Goal: Information Seeking & Learning: Learn about a topic

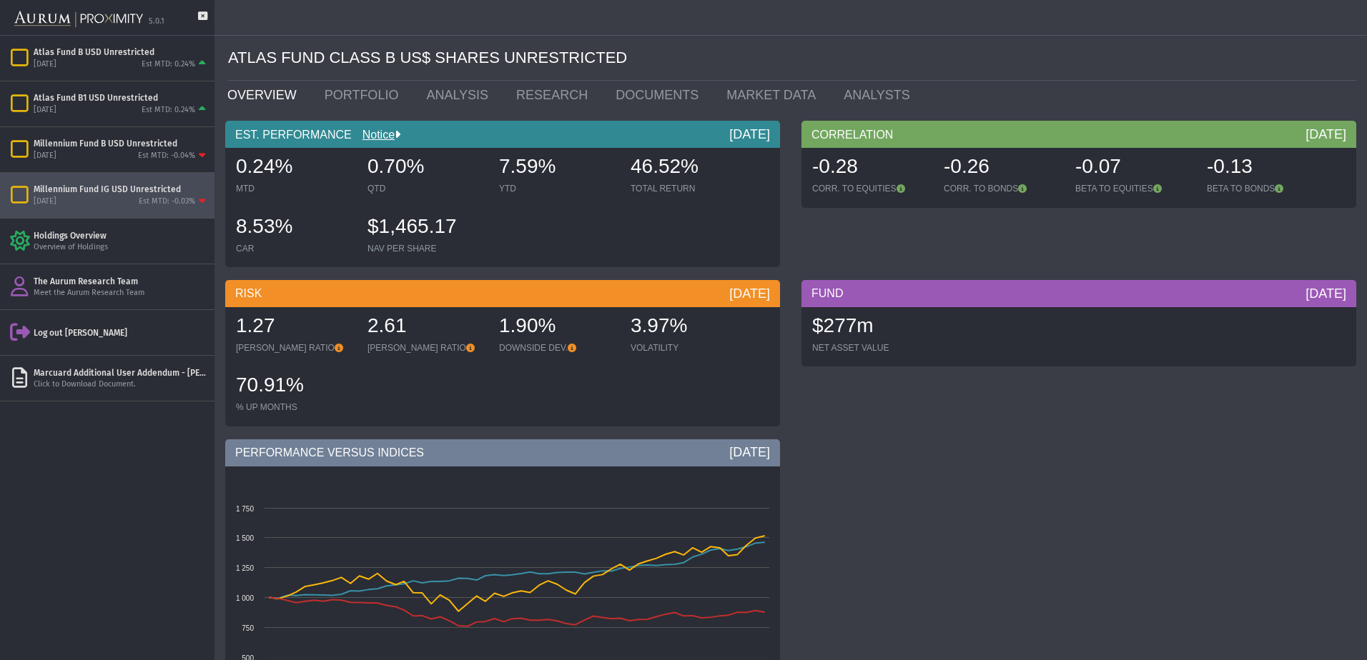
click at [152, 186] on div "Millennium Fund IG USD Unrestricted" at bounding box center [121, 189] width 175 height 11
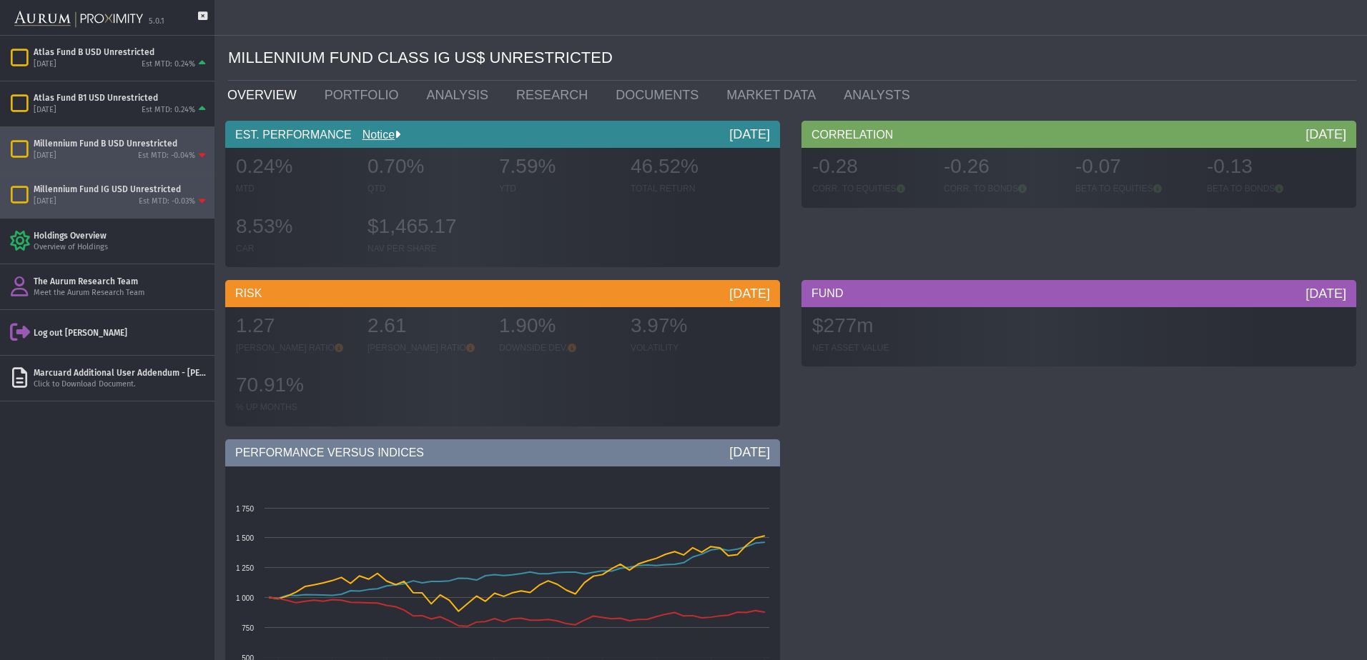
click at [147, 157] on div "Est MTD: -0.04%" at bounding box center [166, 156] width 57 height 11
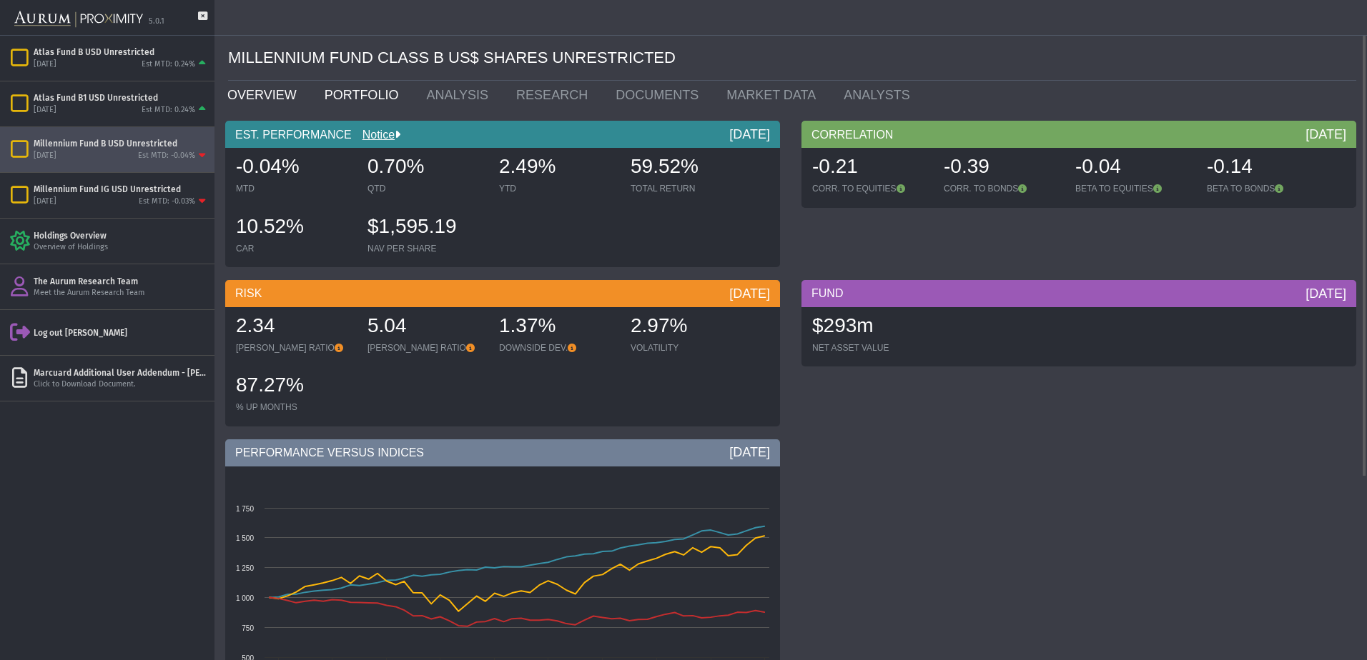
click at [354, 91] on link "PORTFOLIO" at bounding box center [365, 95] width 102 height 29
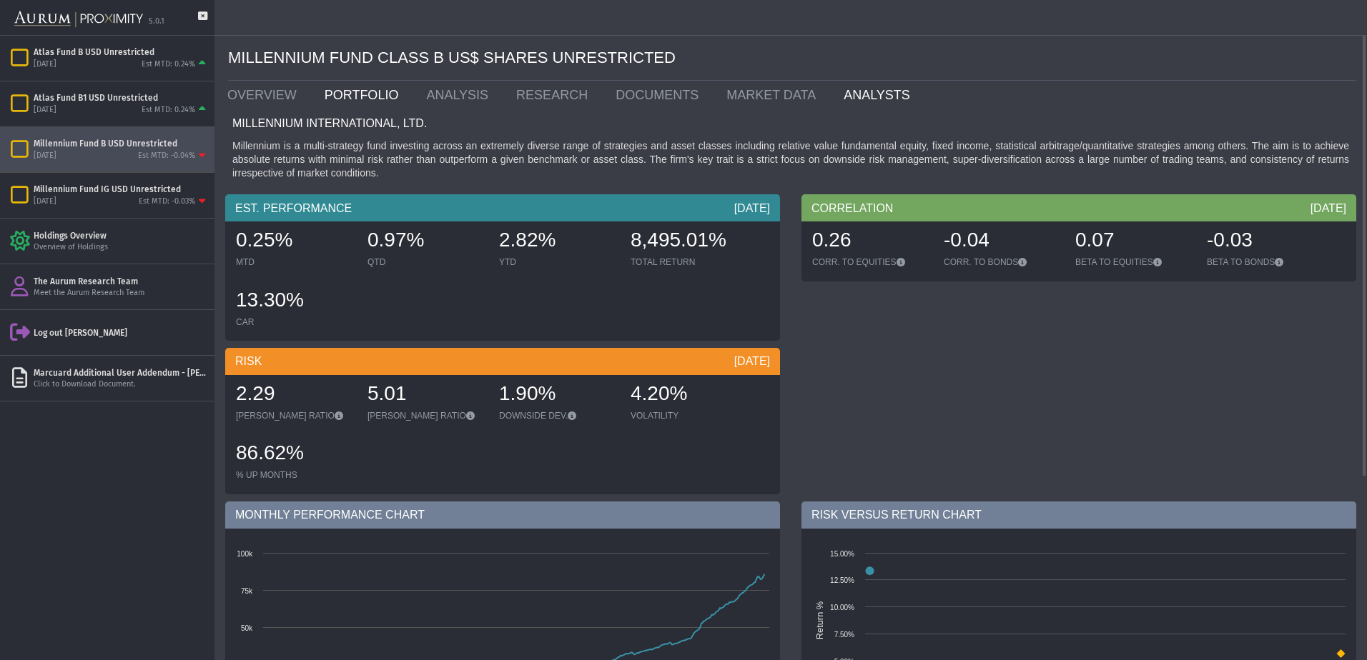
click at [833, 90] on link "ANALYSTS" at bounding box center [880, 95] width 94 height 29
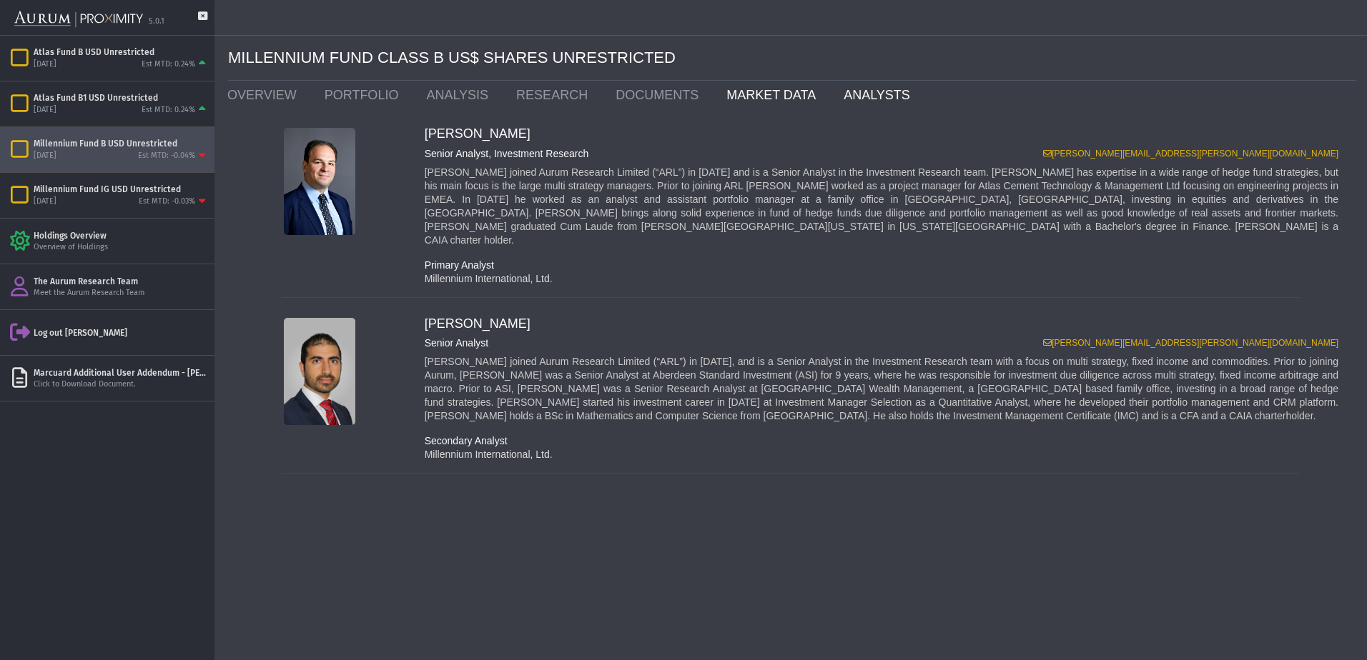
click at [755, 96] on link "MARKET DATA" at bounding box center [773, 95] width 117 height 29
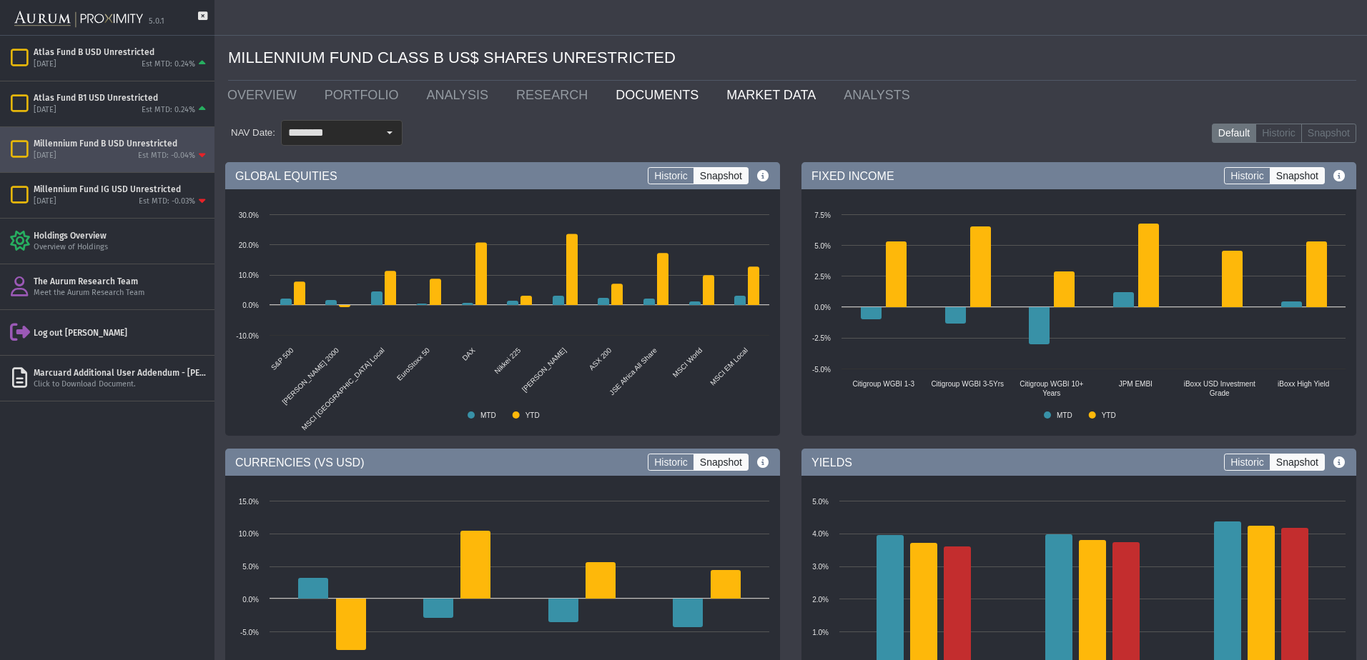
click at [630, 95] on link "DOCUMENTS" at bounding box center [660, 95] width 111 height 29
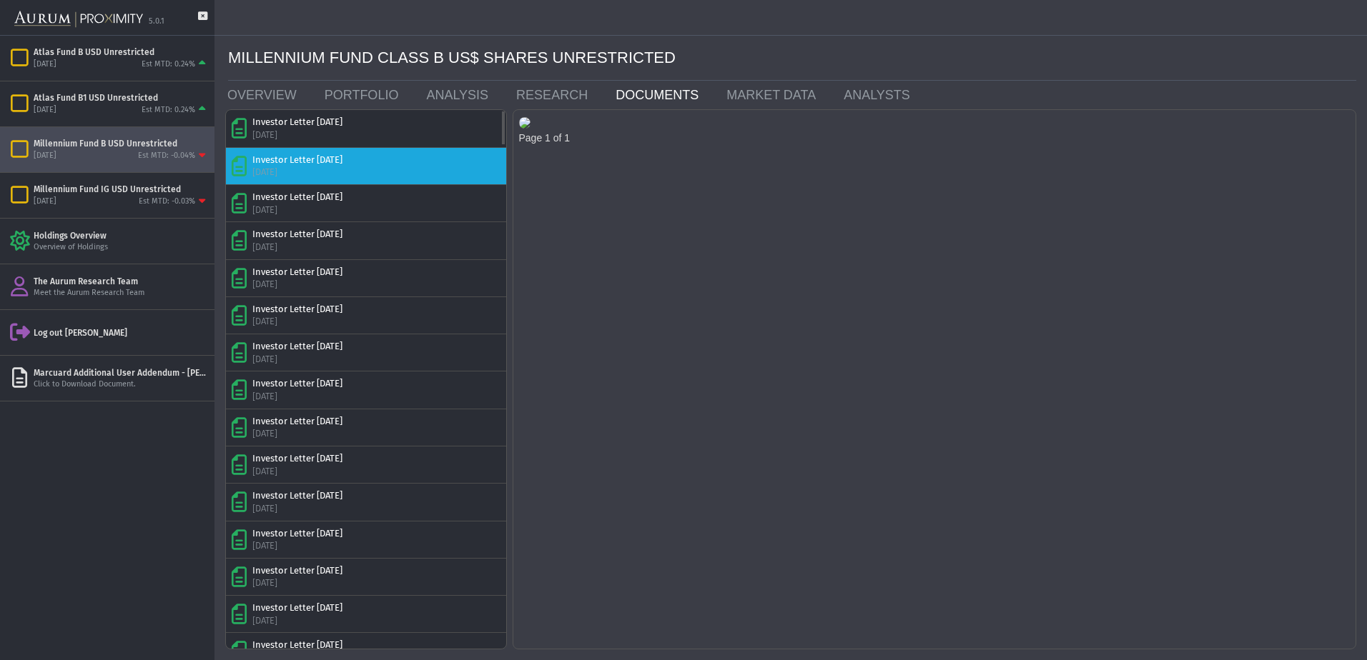
click at [313, 163] on div "Investor Letter [DATE]" at bounding box center [297, 160] width 90 height 13
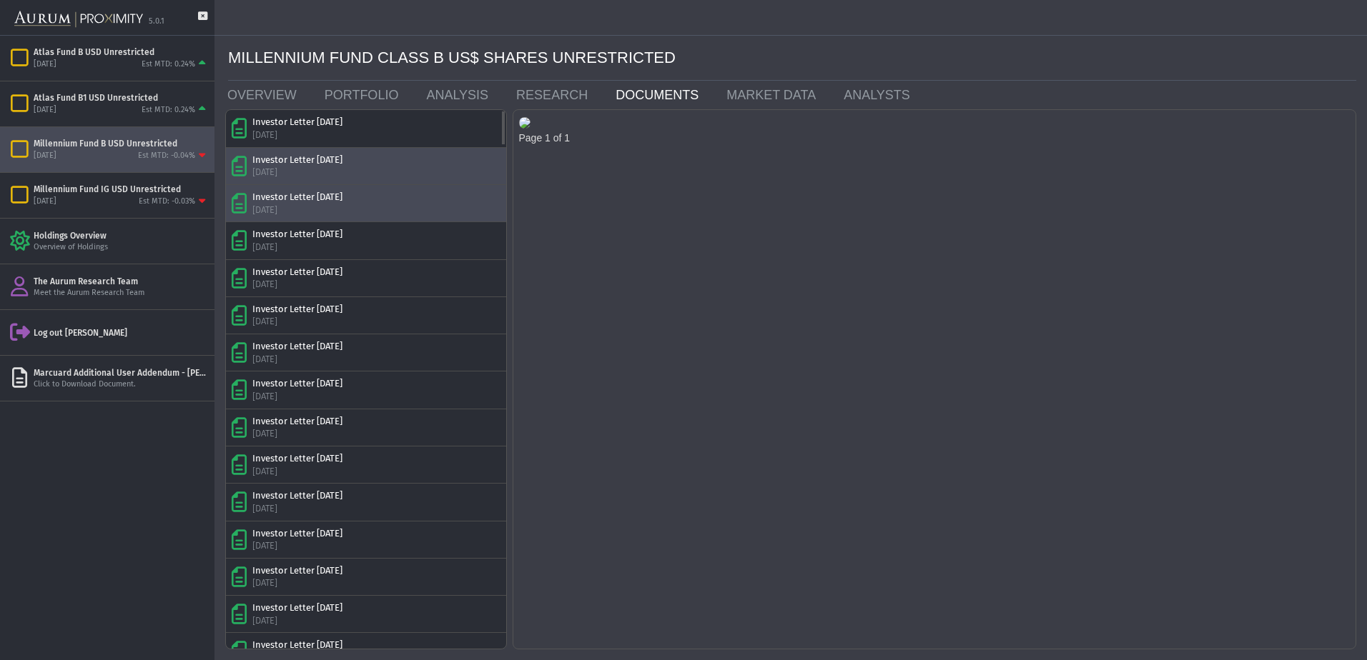
click at [326, 197] on div "Investor Letter [DATE]" at bounding box center [297, 197] width 90 height 13
click at [535, 93] on link "RESEARCH" at bounding box center [554, 95] width 99 height 29
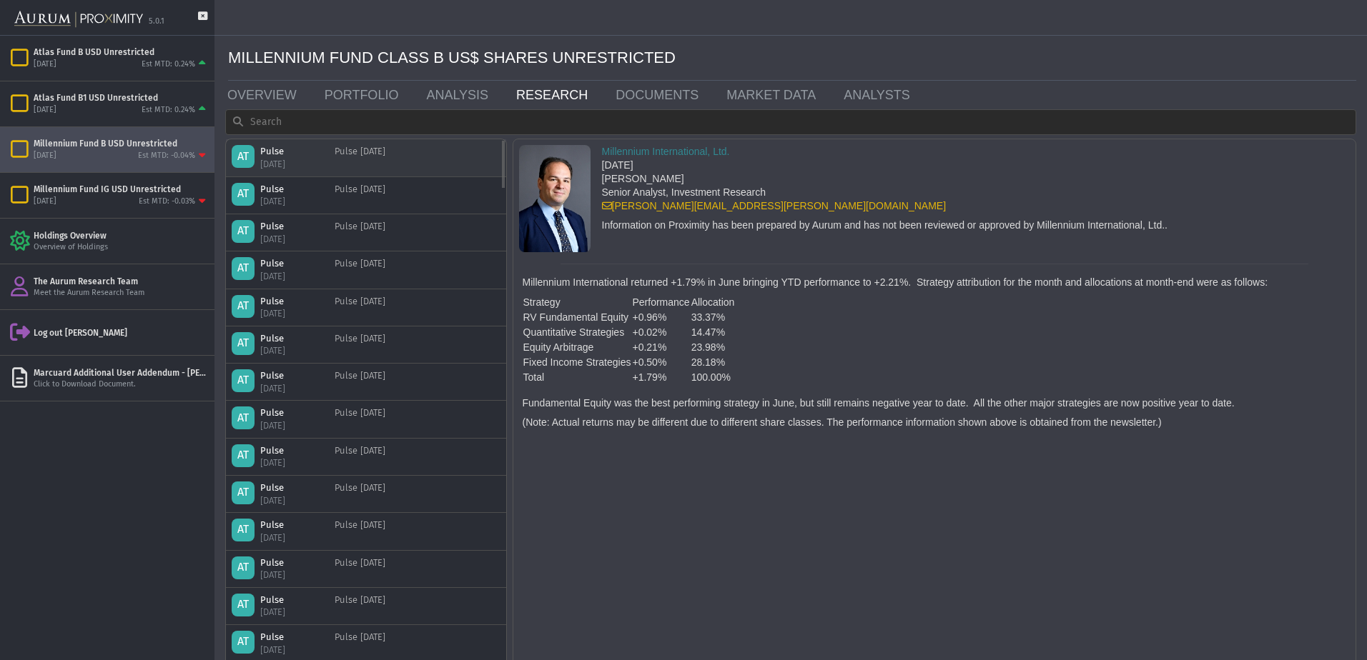
click at [363, 163] on div "Pulse [DATE]" at bounding box center [360, 157] width 51 height 25
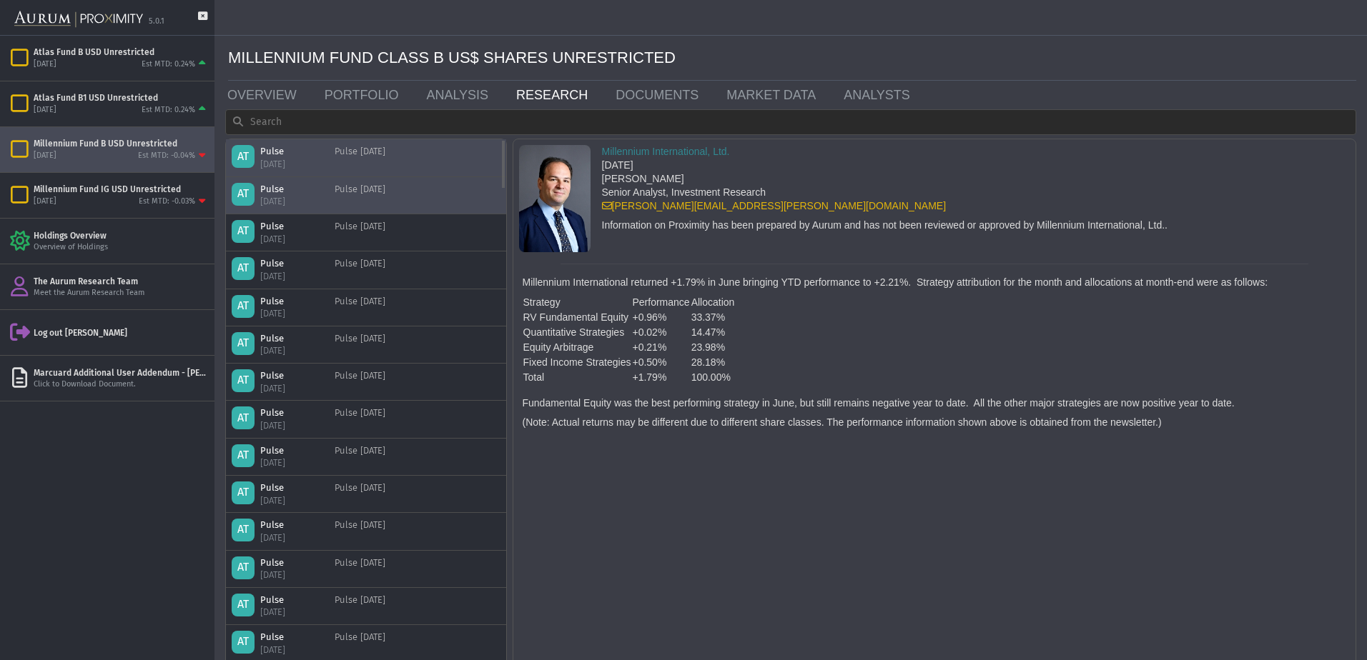
click at [367, 194] on div "Pulse [DATE]" at bounding box center [360, 195] width 51 height 25
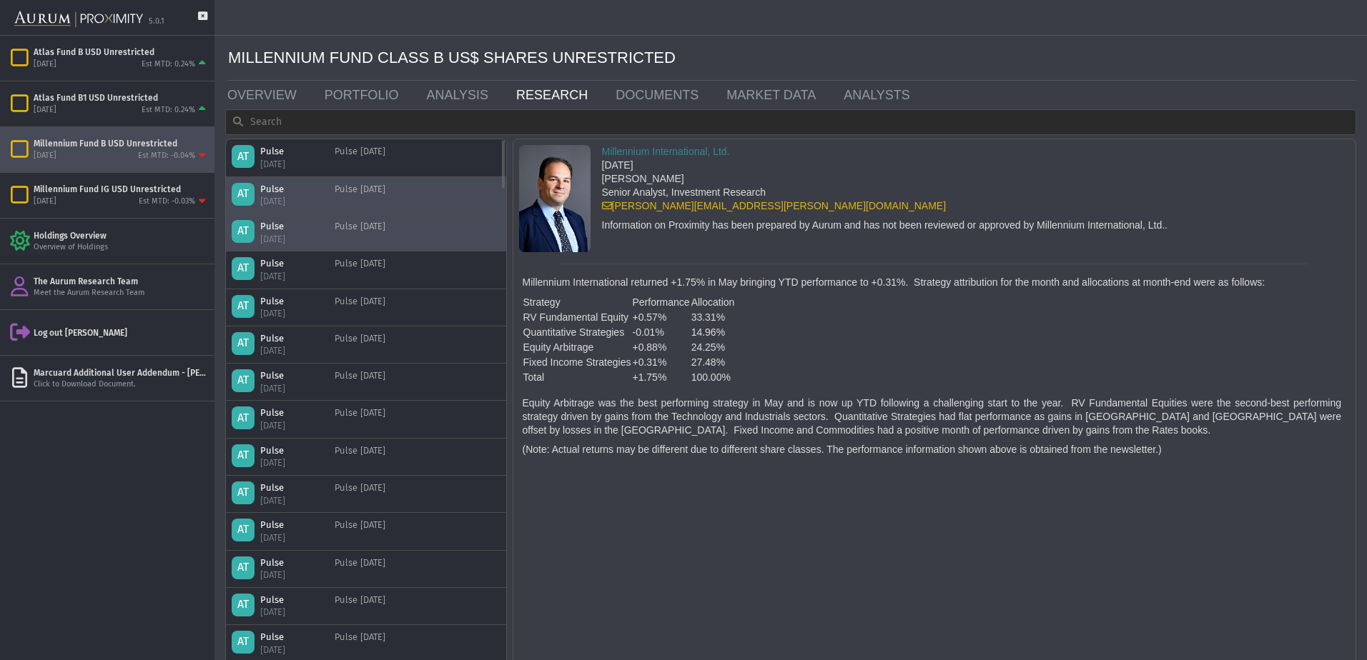
click at [375, 220] on div "Pulse [DATE]" at bounding box center [360, 232] width 51 height 25
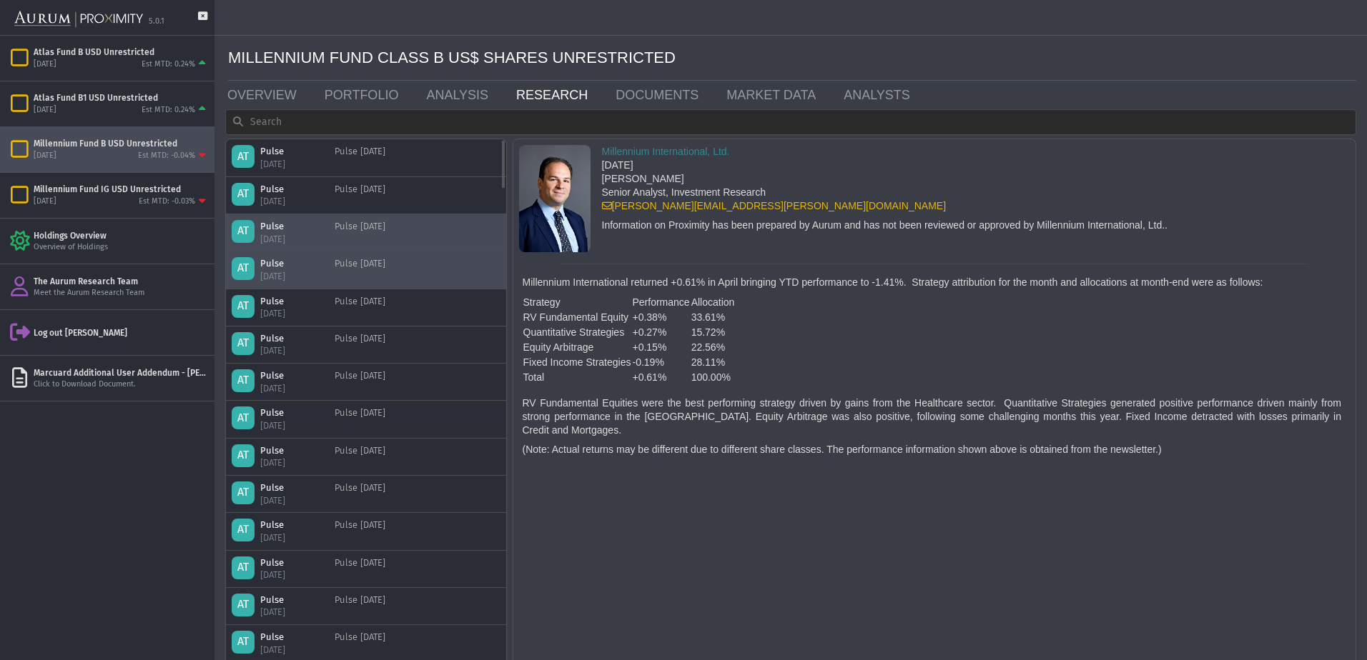
click at [374, 269] on div "Pulse [DATE]" at bounding box center [360, 269] width 51 height 25
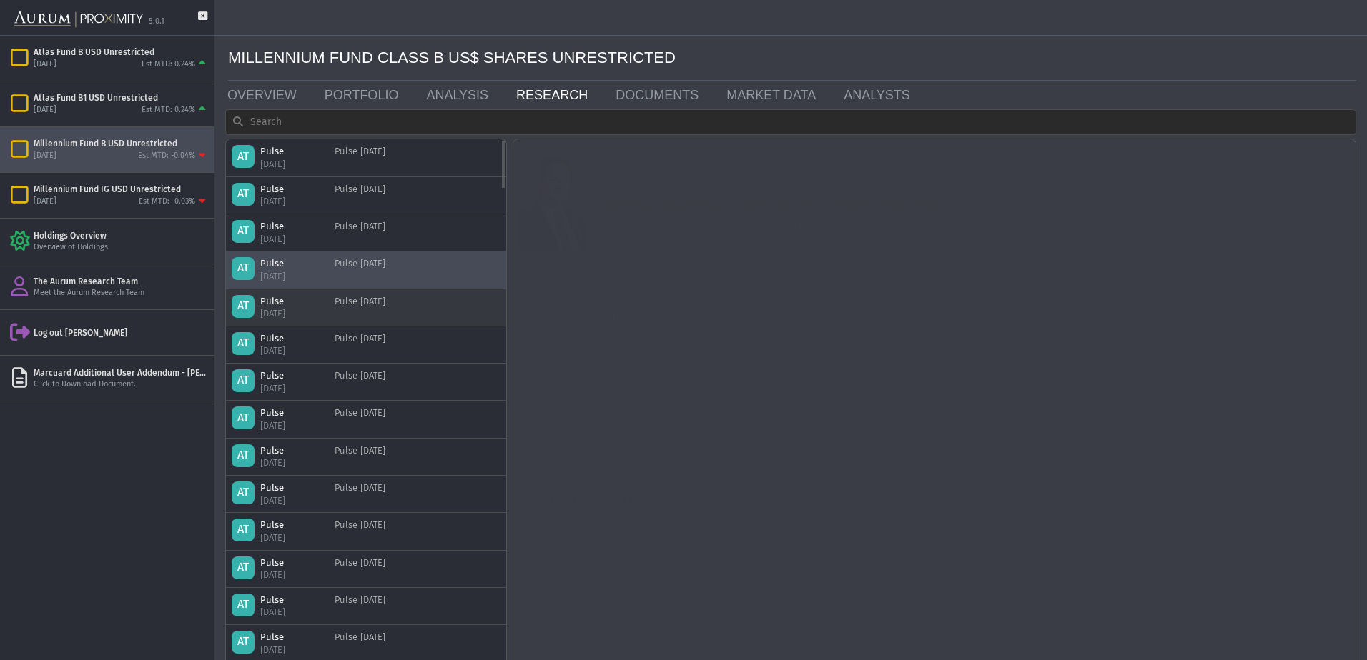
click at [367, 309] on div "Pulse [DATE]" at bounding box center [360, 307] width 51 height 25
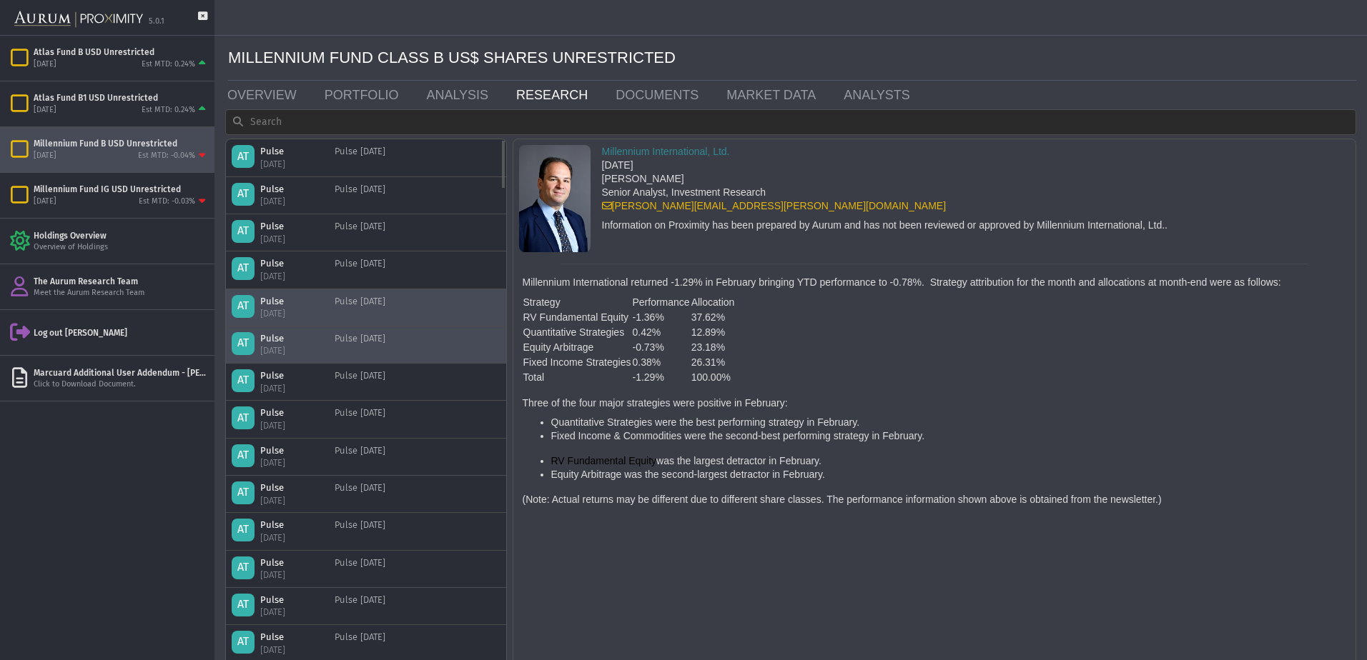
click at [365, 340] on div "Pulse [DATE]" at bounding box center [360, 344] width 51 height 25
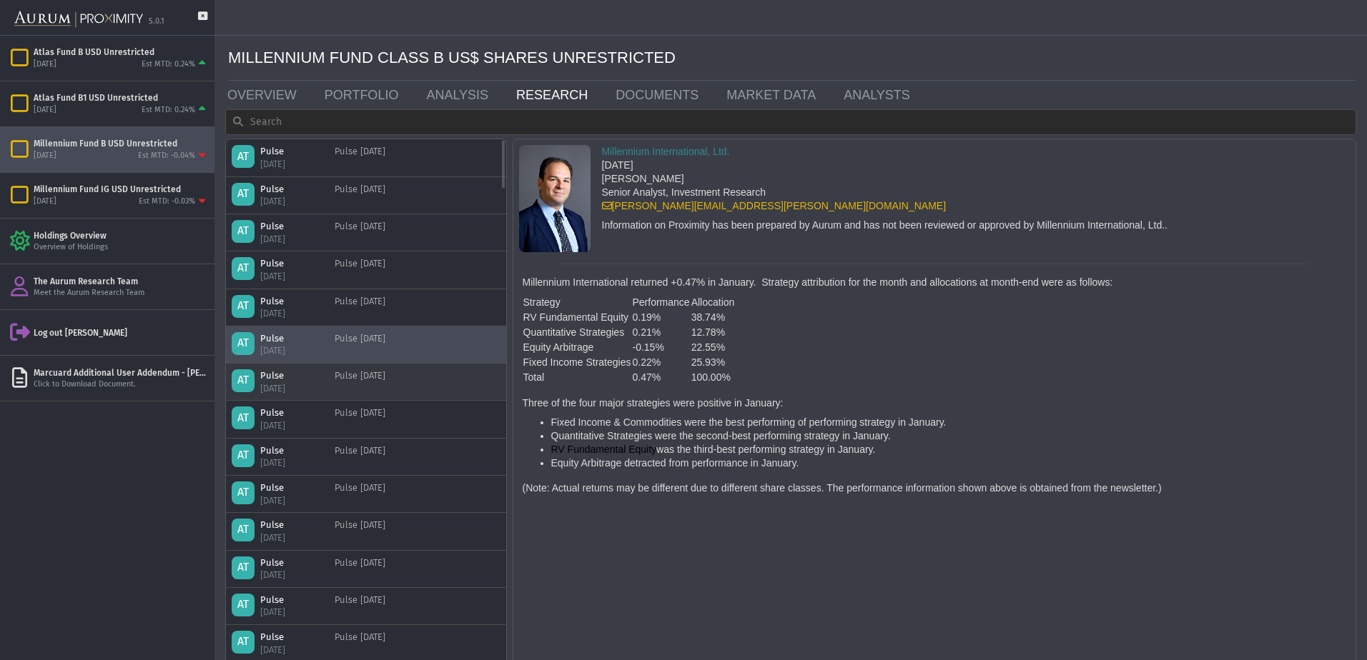
click at [374, 385] on div "Pulse [DATE]" at bounding box center [360, 382] width 51 height 25
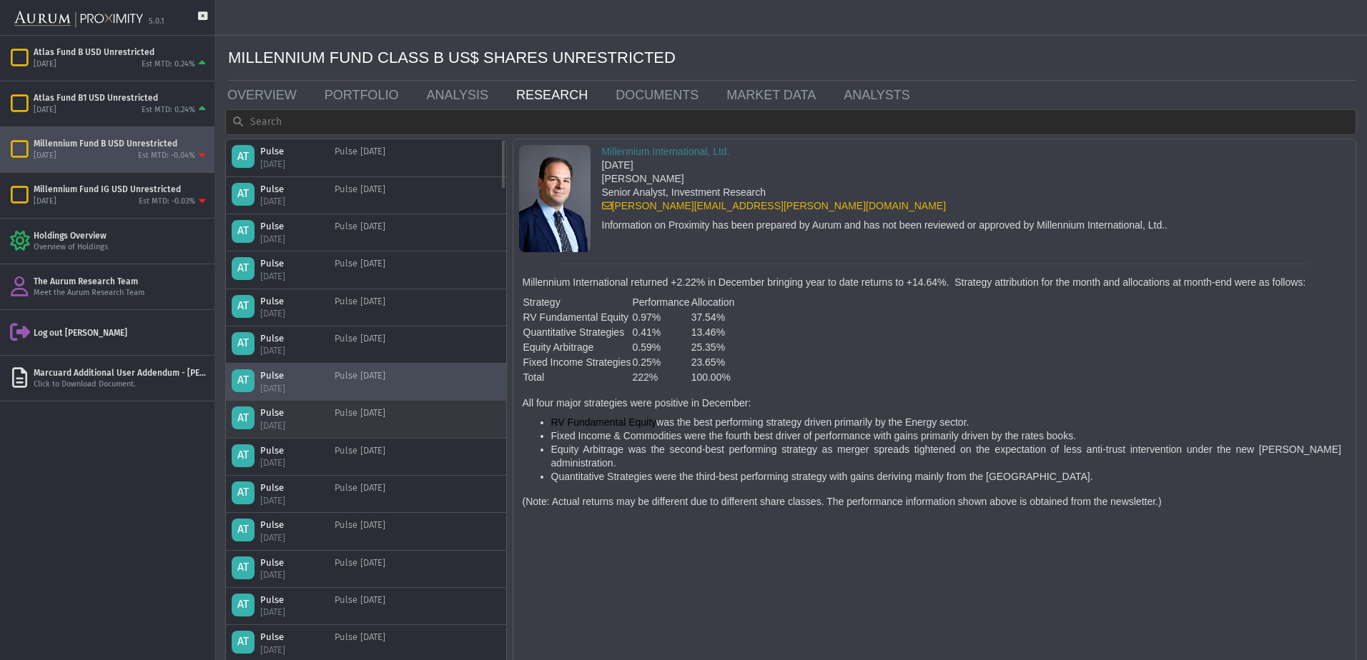
click at [385, 425] on div "Pulse [DATE]" at bounding box center [360, 419] width 51 height 25
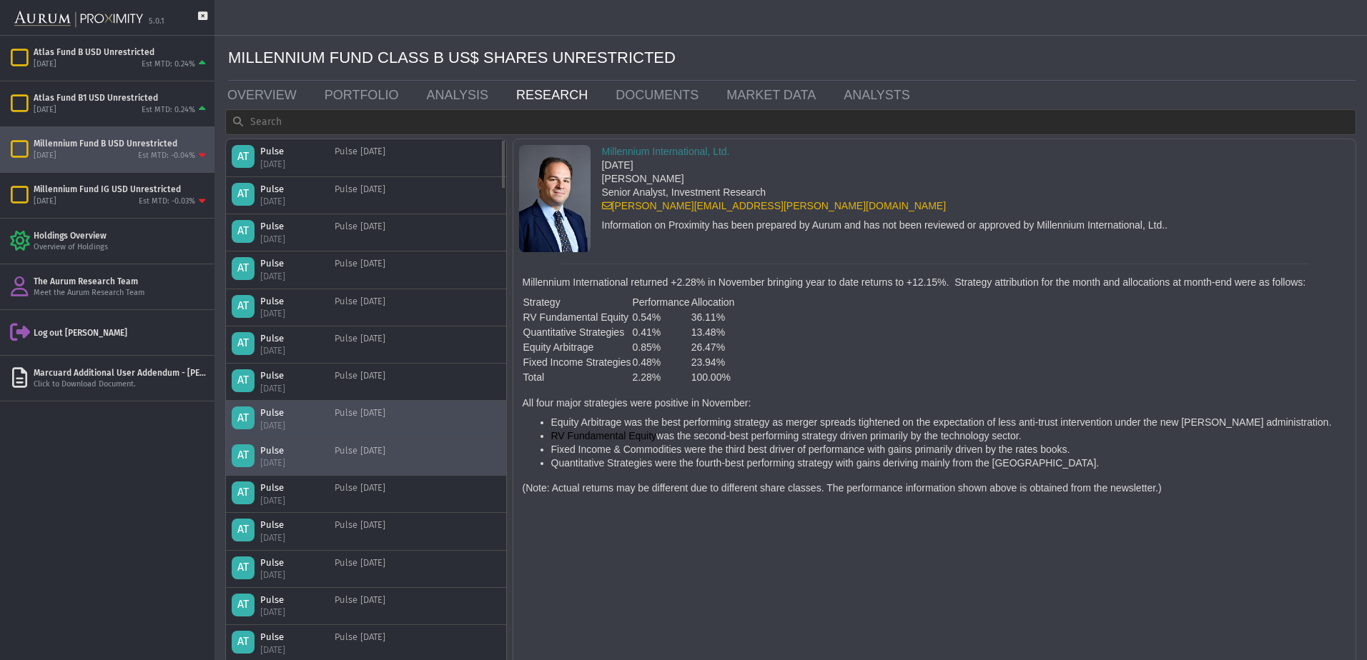
click at [402, 467] on div "AT Pulse [DATE] Pulse [DATE]" at bounding box center [366, 457] width 269 height 25
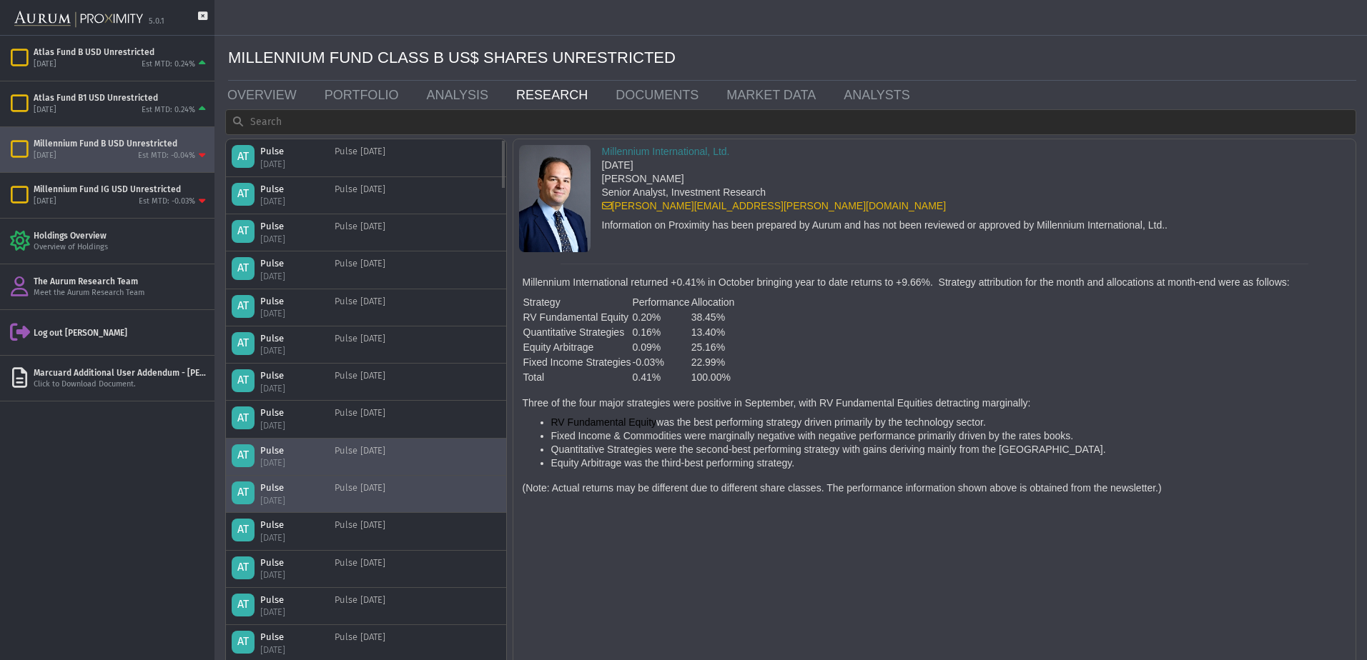
click at [406, 500] on div "AT [GEOGRAPHIC_DATA] [DATE] Pulse [DATE]" at bounding box center [366, 494] width 269 height 25
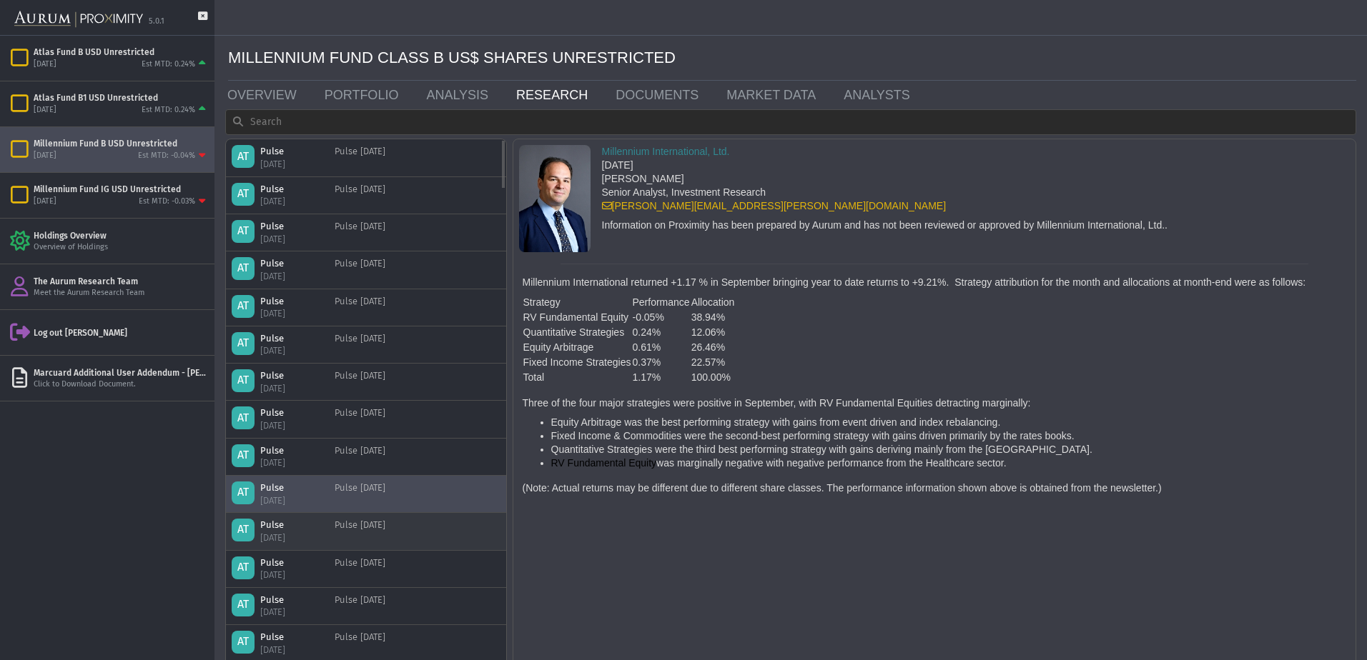
click at [415, 532] on div "AT Pulse [DATE] Pulse [DATE]" at bounding box center [366, 531] width 269 height 25
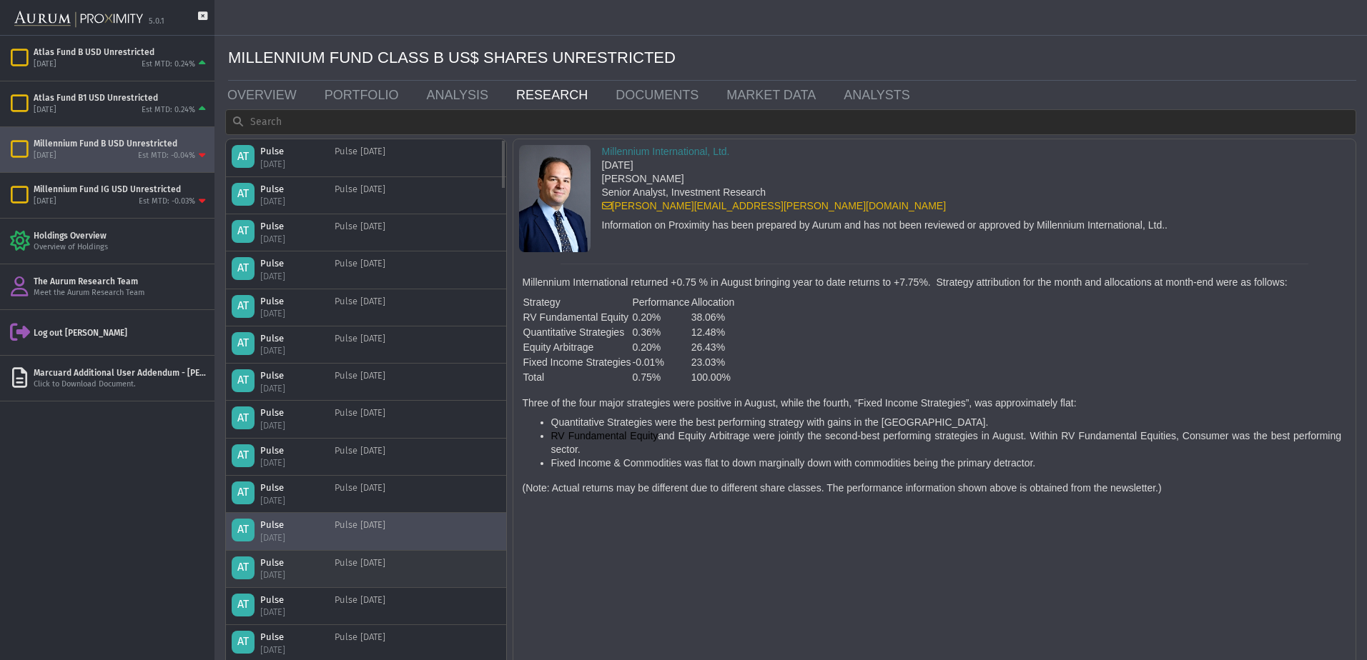
click at [410, 567] on div "AT Pulse [DATE] Pulse [DATE]" at bounding box center [366, 569] width 269 height 25
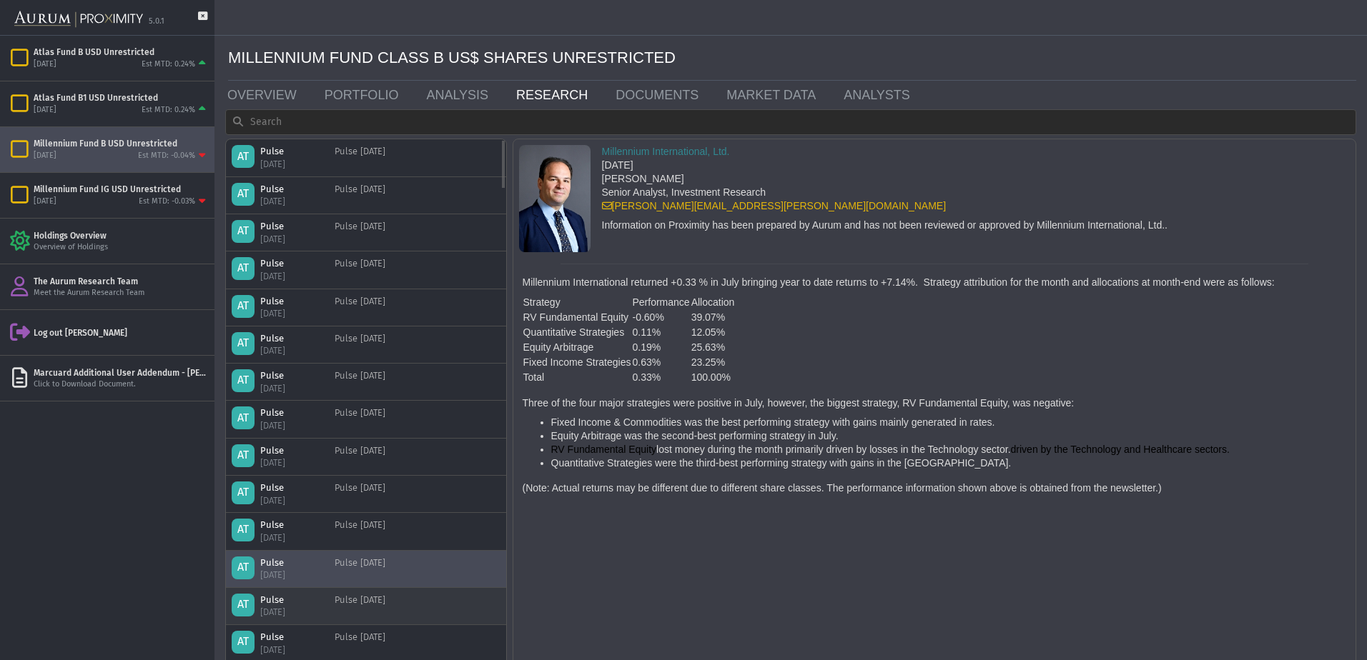
click at [418, 616] on div "AT Pulse [DATE] Pulse [DATE]" at bounding box center [366, 606] width 269 height 25
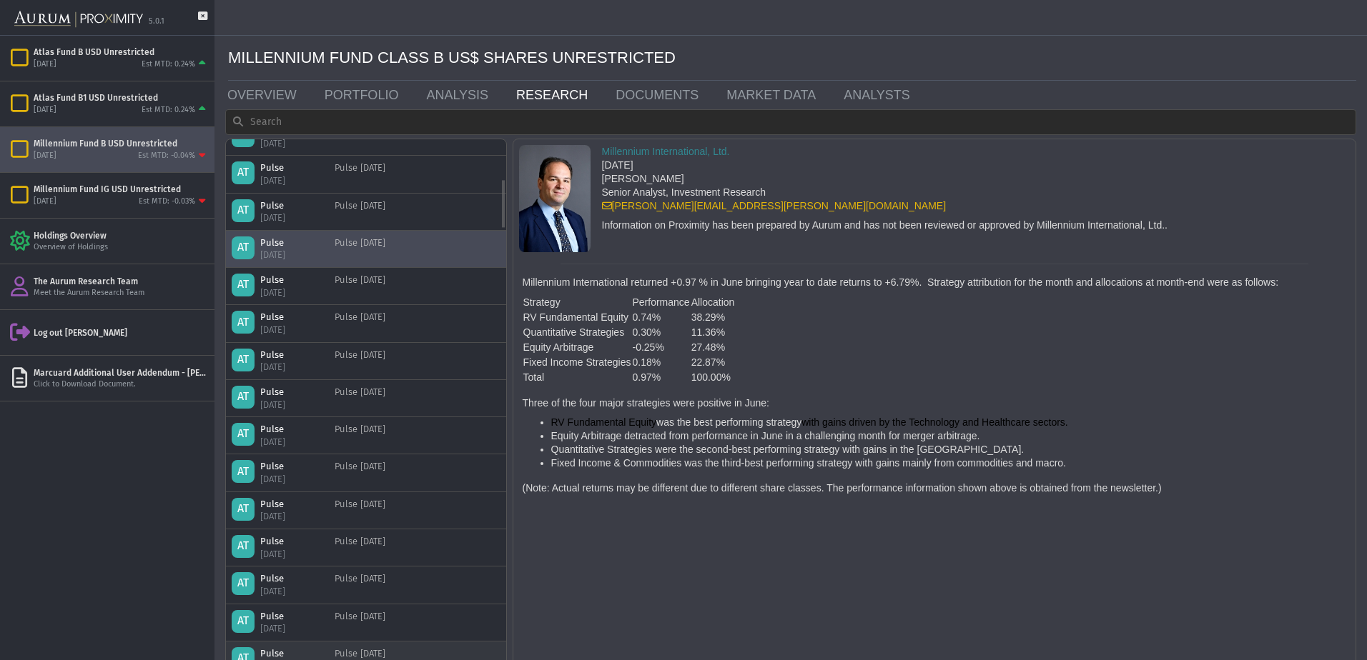
scroll to position [429, 0]
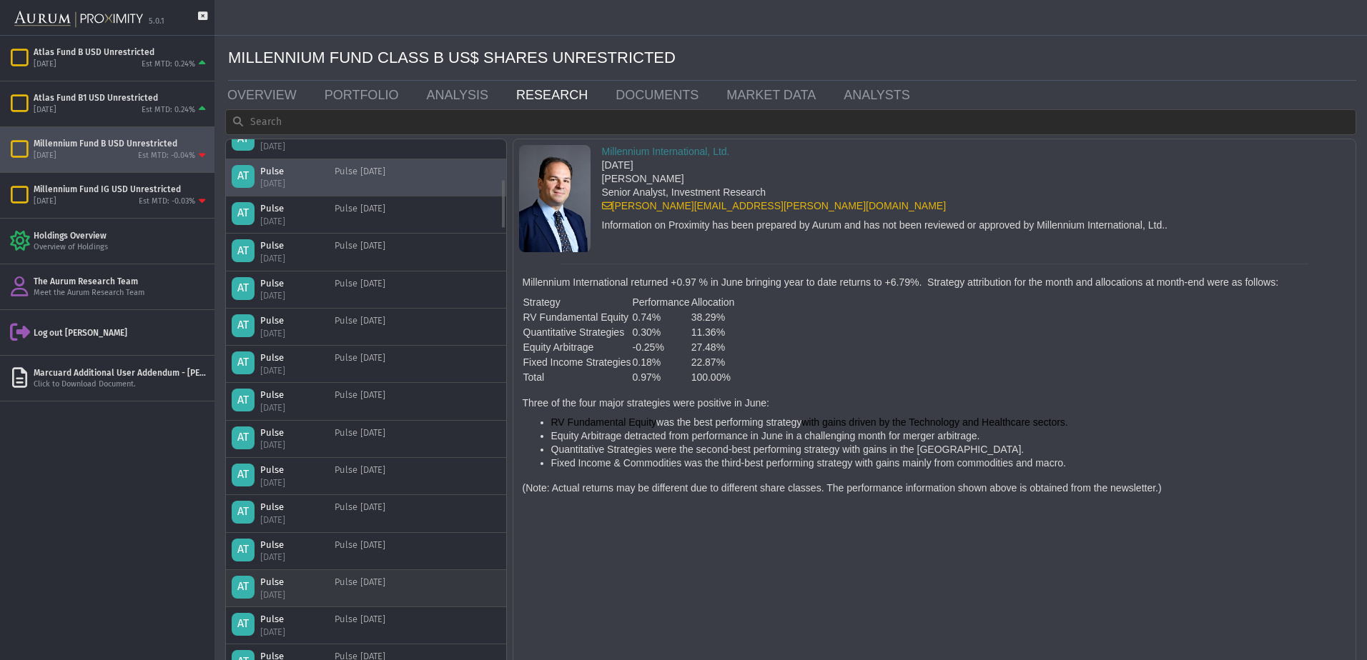
click at [425, 586] on div "AT Pulse [DATE] Pulse [DATE]" at bounding box center [366, 588] width 269 height 25
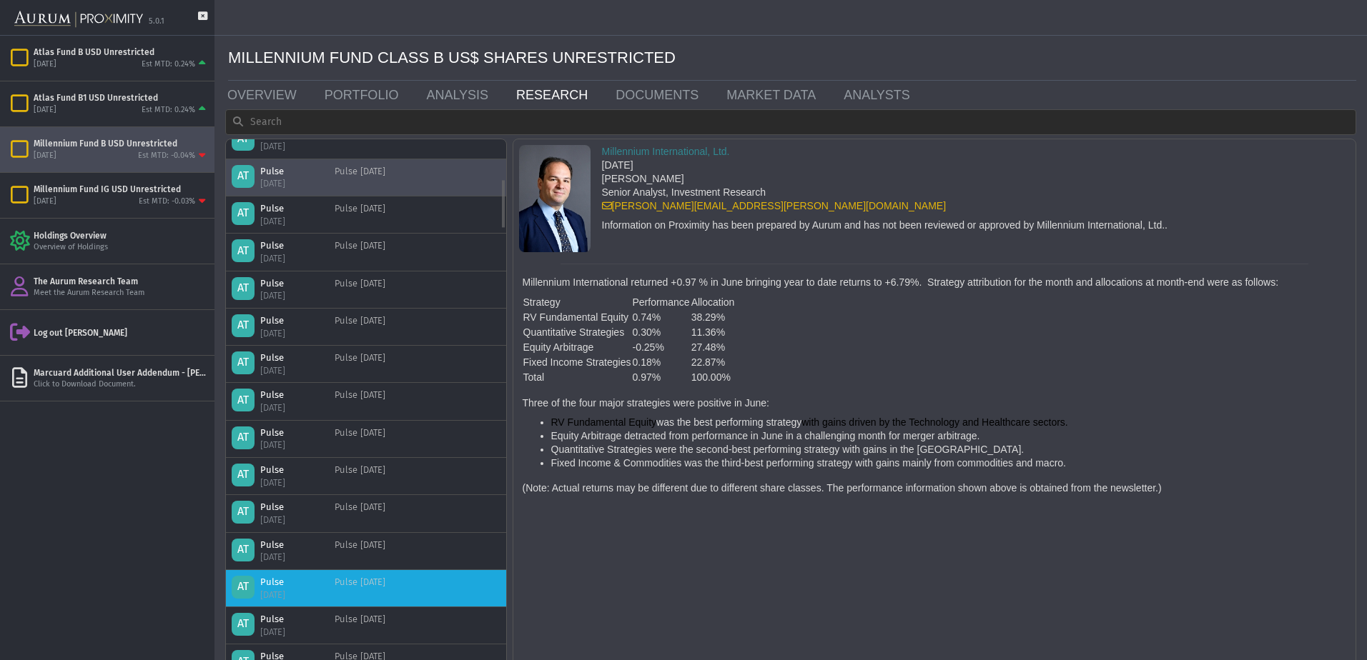
click at [425, 586] on div "AT Pulse [DATE] Pulse [DATE]" at bounding box center [366, 588] width 269 height 25
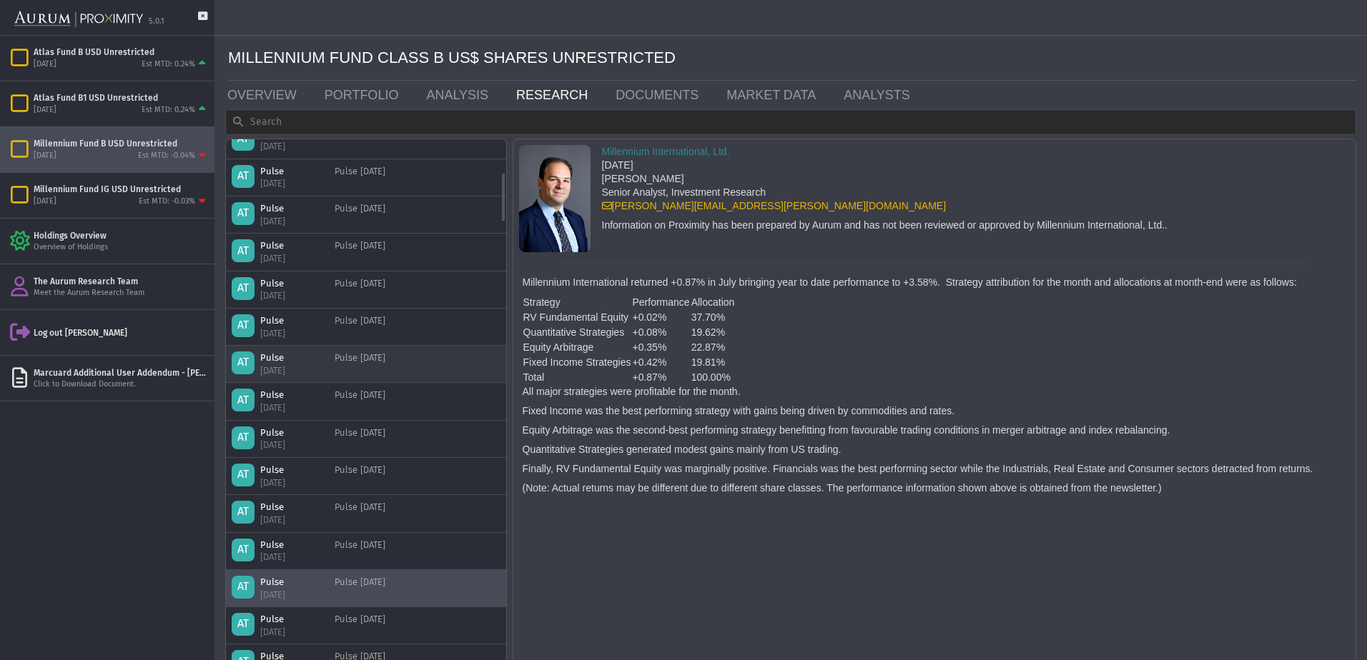
scroll to position [0, 0]
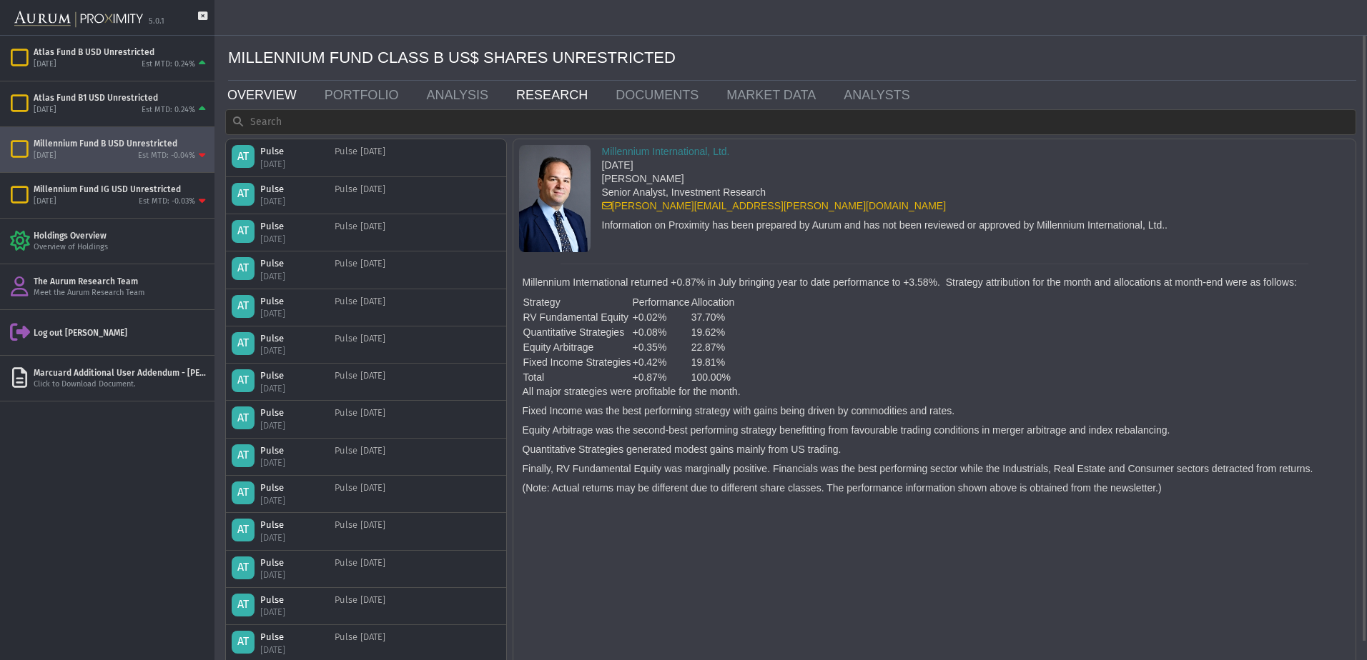
click at [254, 90] on link "OVERVIEW" at bounding box center [265, 95] width 97 height 29
